Goal: Task Accomplishment & Management: Manage account settings

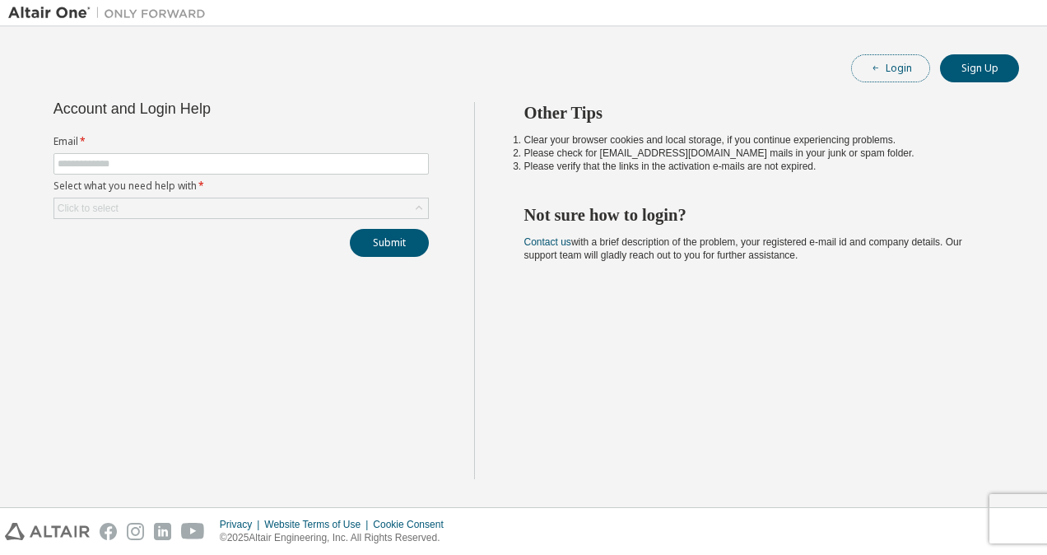
click at [894, 68] on button "Login" at bounding box center [890, 68] width 79 height 28
click at [204, 165] on input "text" at bounding box center [241, 163] width 367 height 13
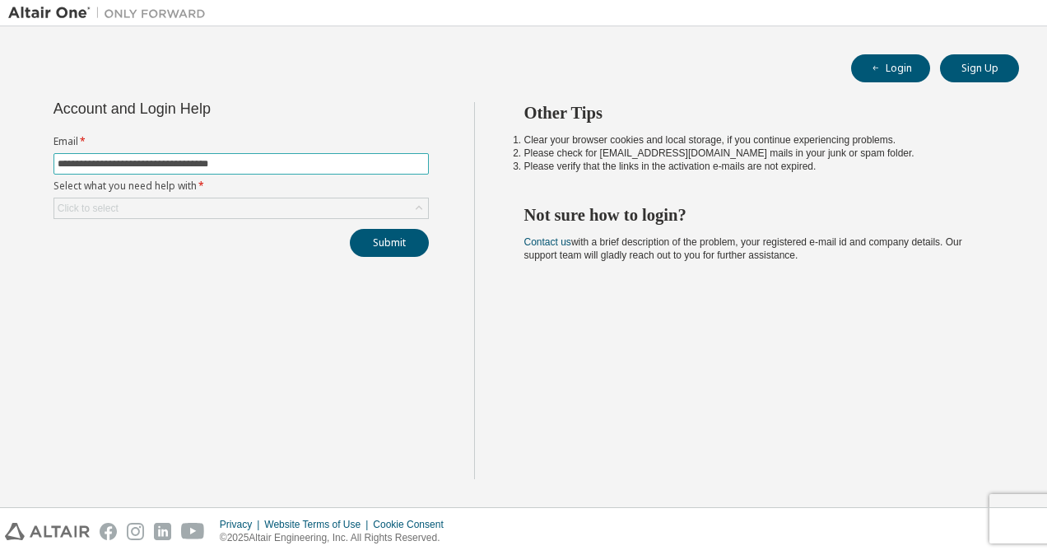
type input "**********"
click at [161, 204] on div "Click to select" at bounding box center [241, 208] width 374 height 20
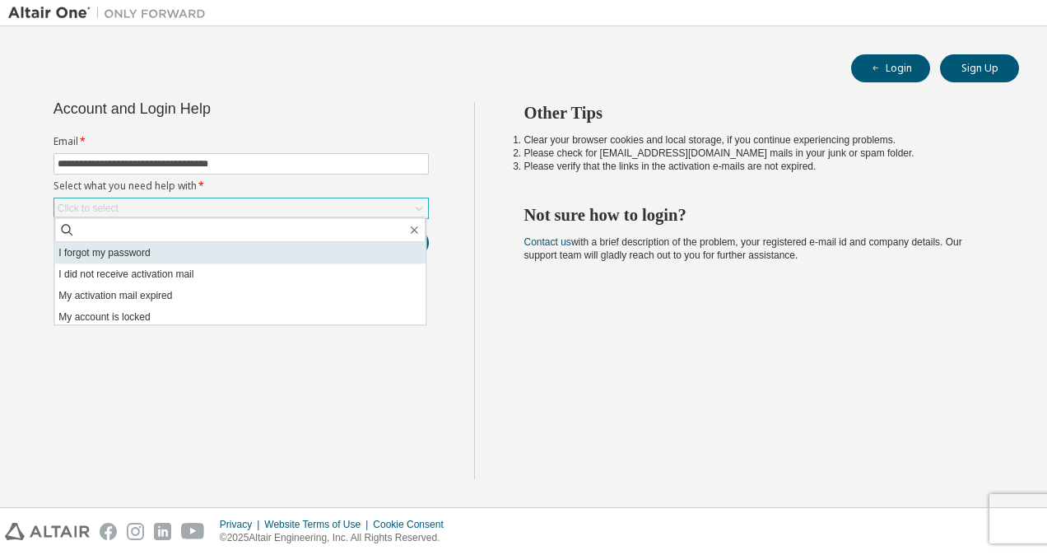
click at [129, 259] on li "I forgot my password" at bounding box center [239, 252] width 371 height 21
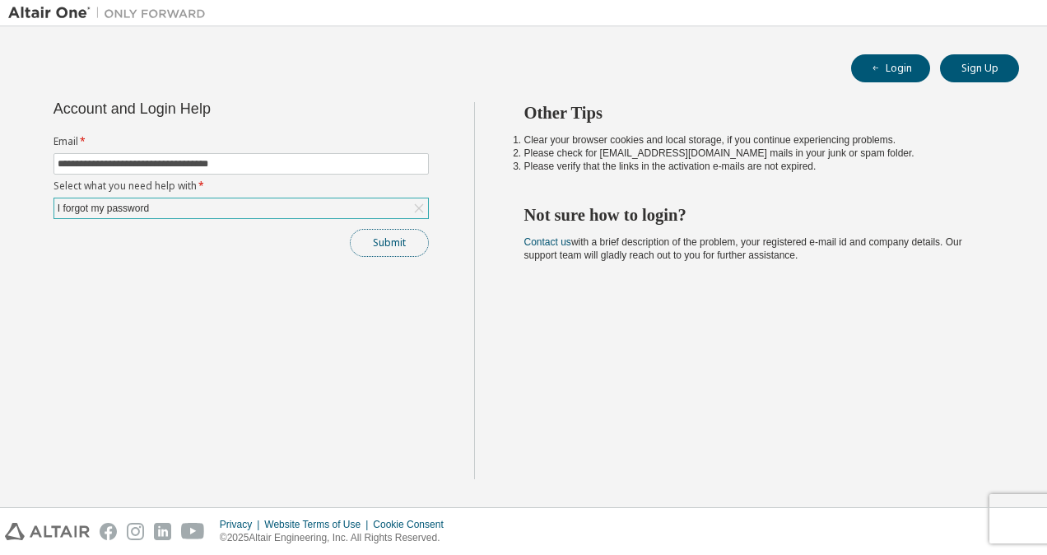
click at [395, 240] on button "Submit" at bounding box center [389, 243] width 79 height 28
